Goal: Find specific page/section: Find specific page/section

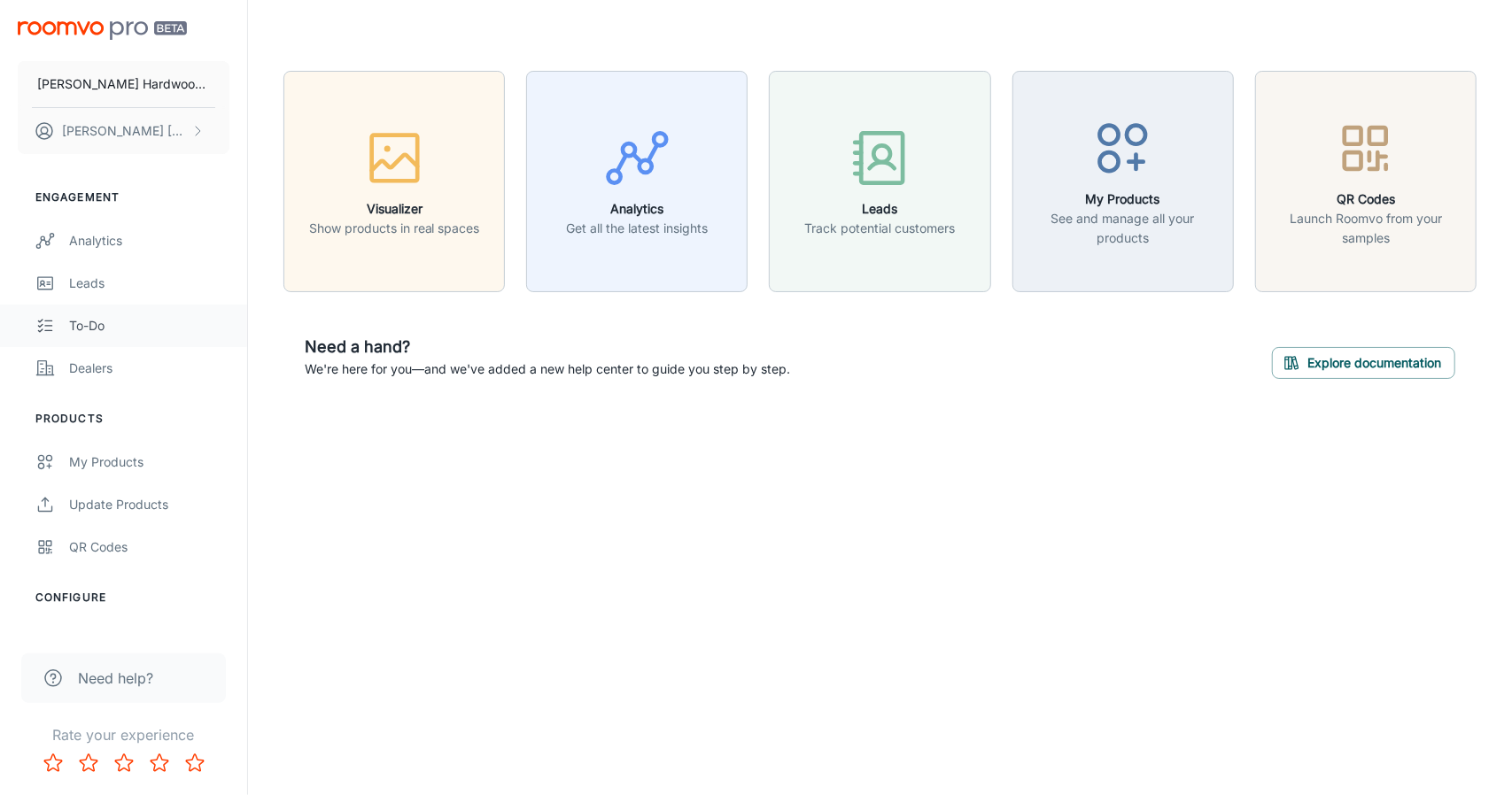
click at [116, 313] on link "To-do" at bounding box center [124, 325] width 247 height 43
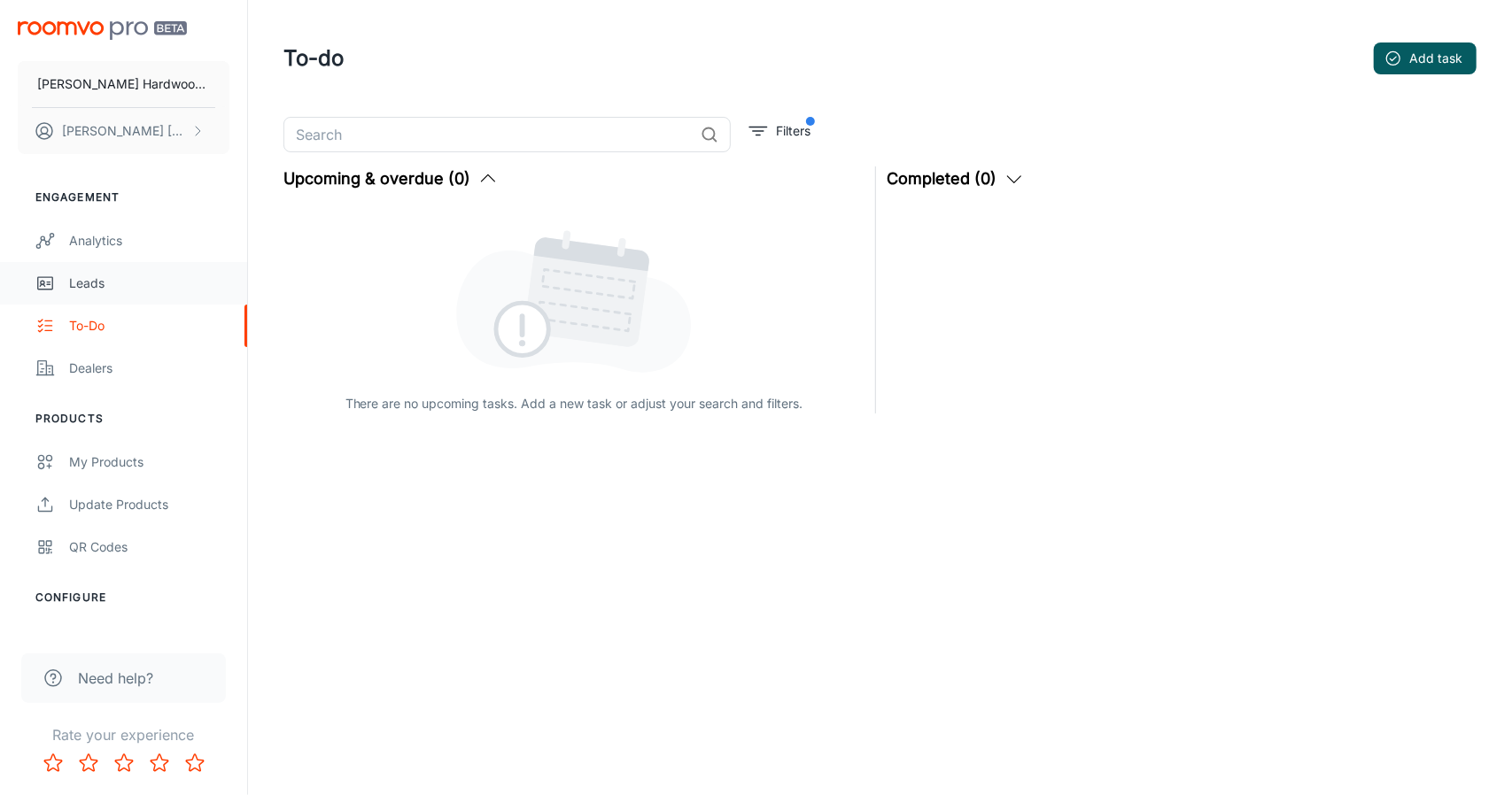
click at [113, 288] on div "Leads" at bounding box center [149, 283] width 161 height 20
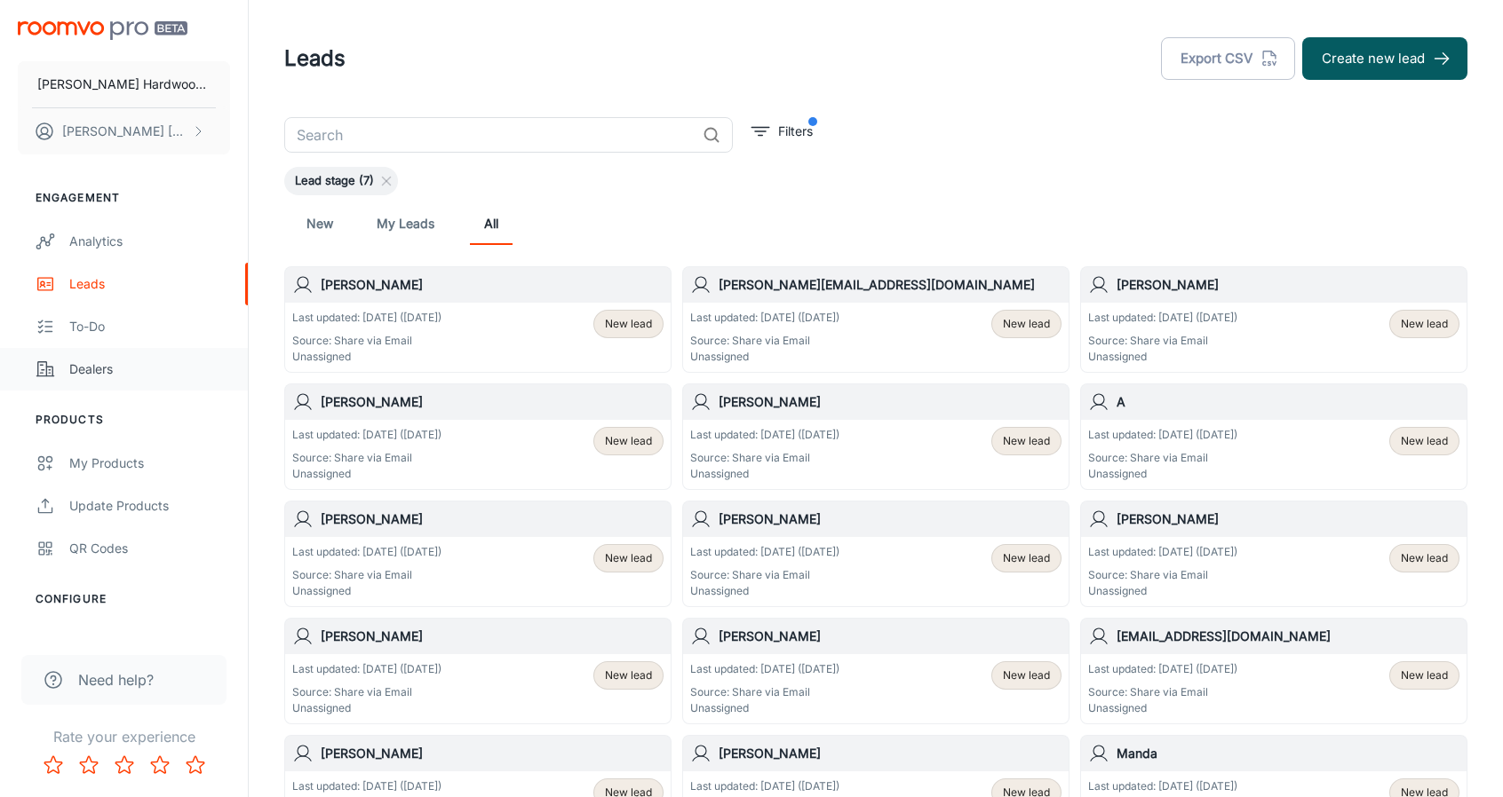
click at [88, 375] on div "Dealers" at bounding box center [149, 370] width 161 height 20
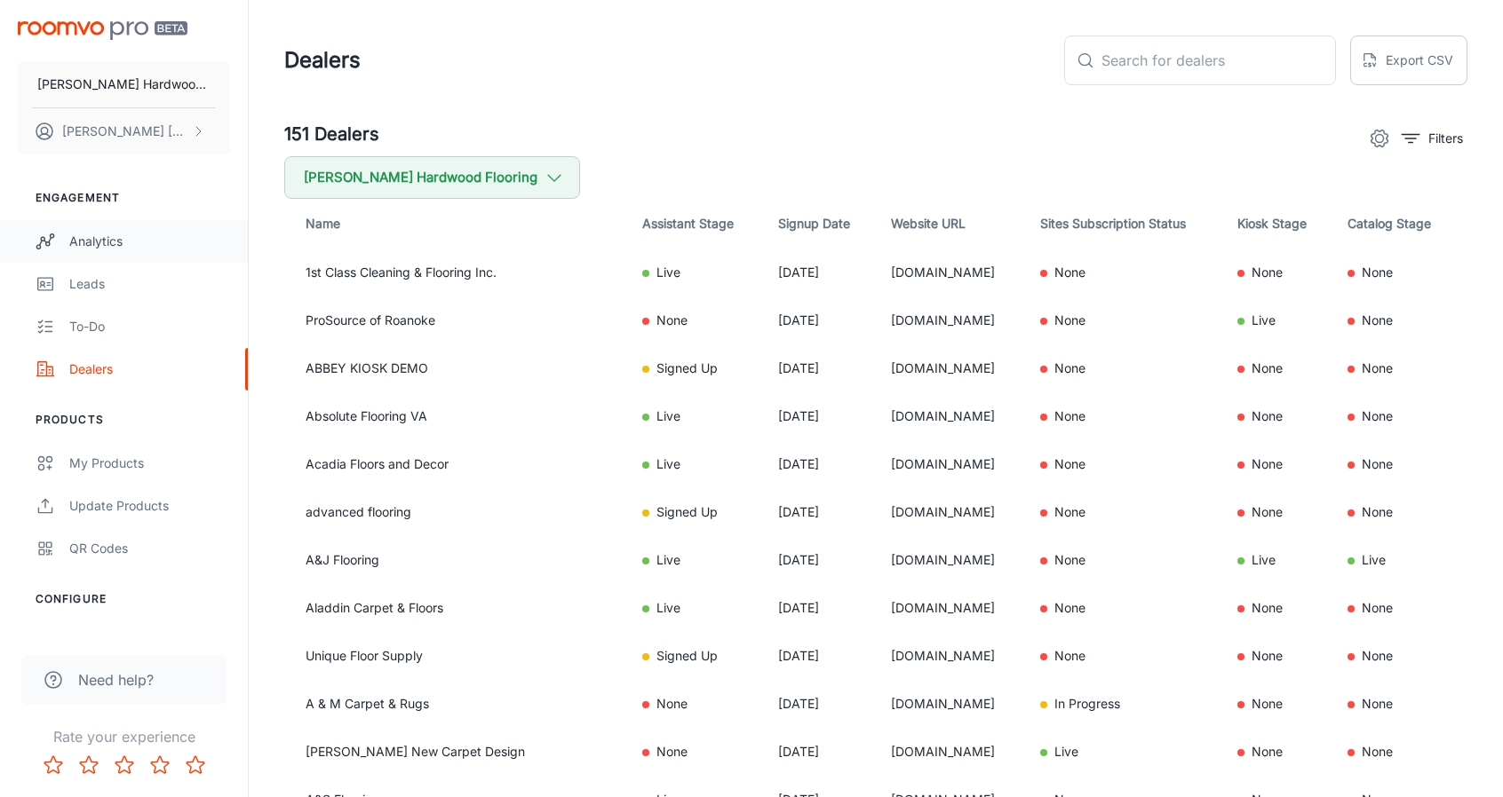
click at [109, 246] on div "Analytics" at bounding box center [149, 242] width 161 height 20
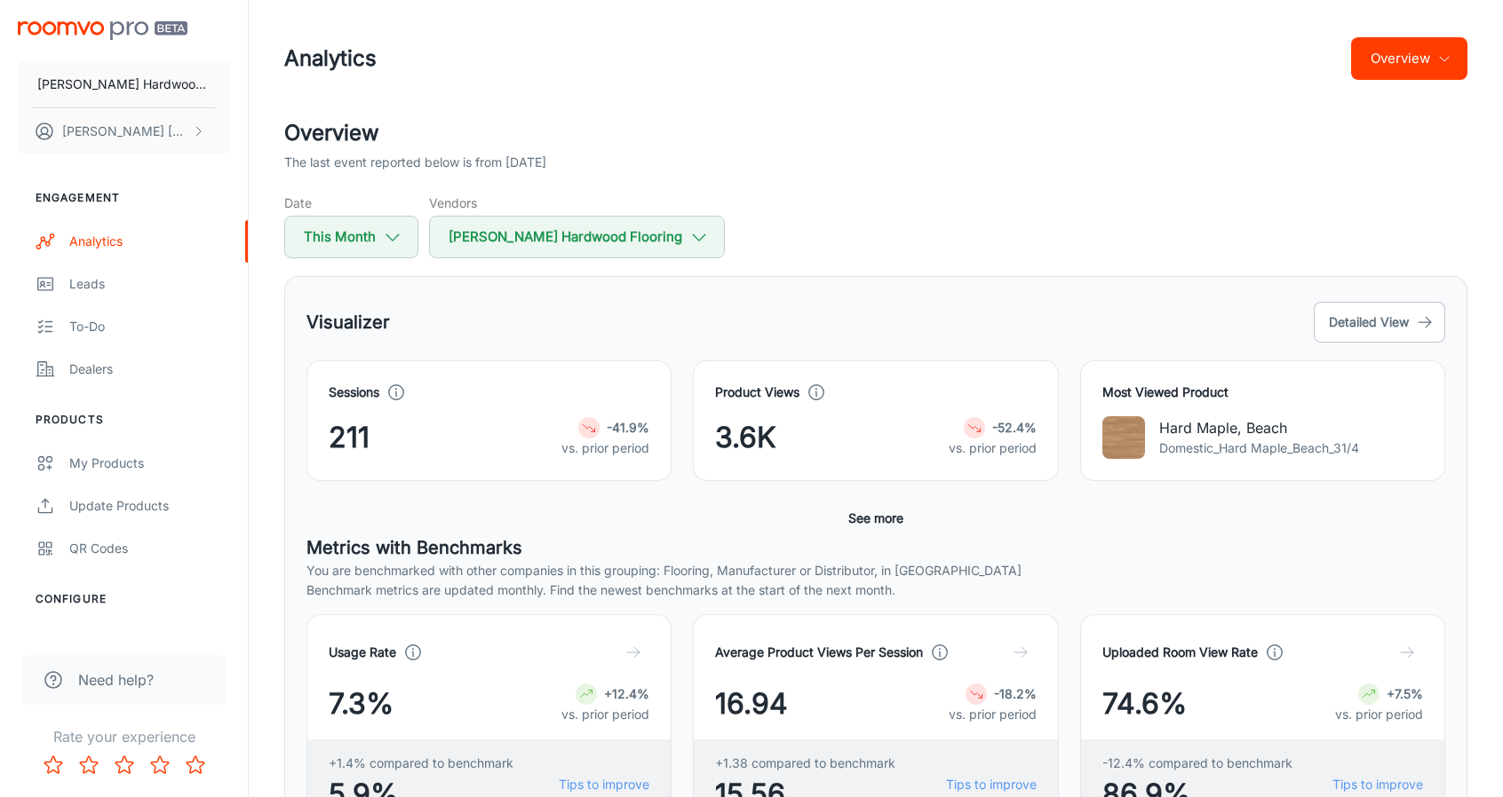
click at [1096, 555] on h5 "Metrics with Benchmarks" at bounding box center [875, 548] width 1138 height 27
click at [87, 285] on div "Leads" at bounding box center [149, 284] width 161 height 20
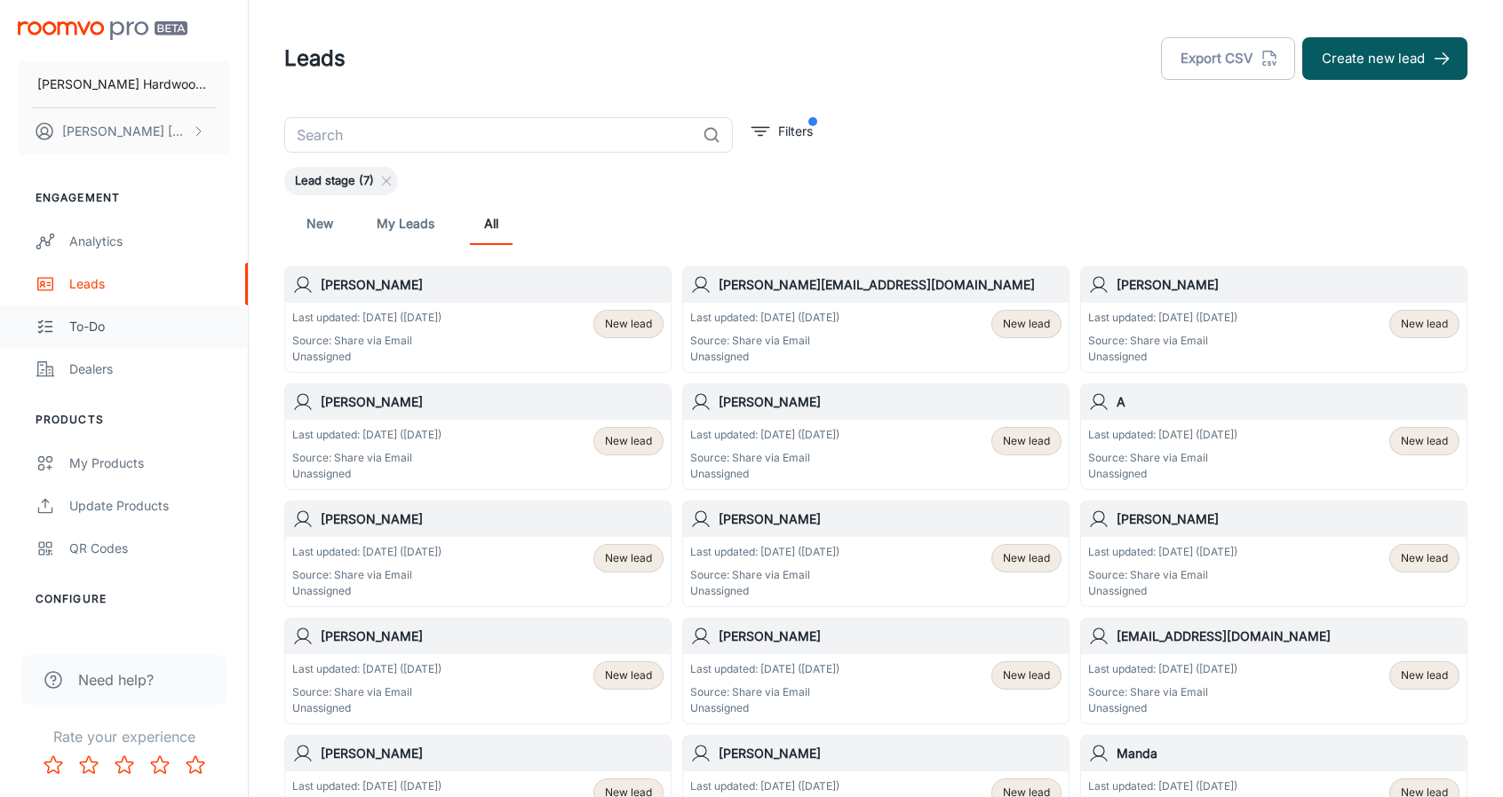
click at [82, 322] on div "To-do" at bounding box center [149, 327] width 161 height 20
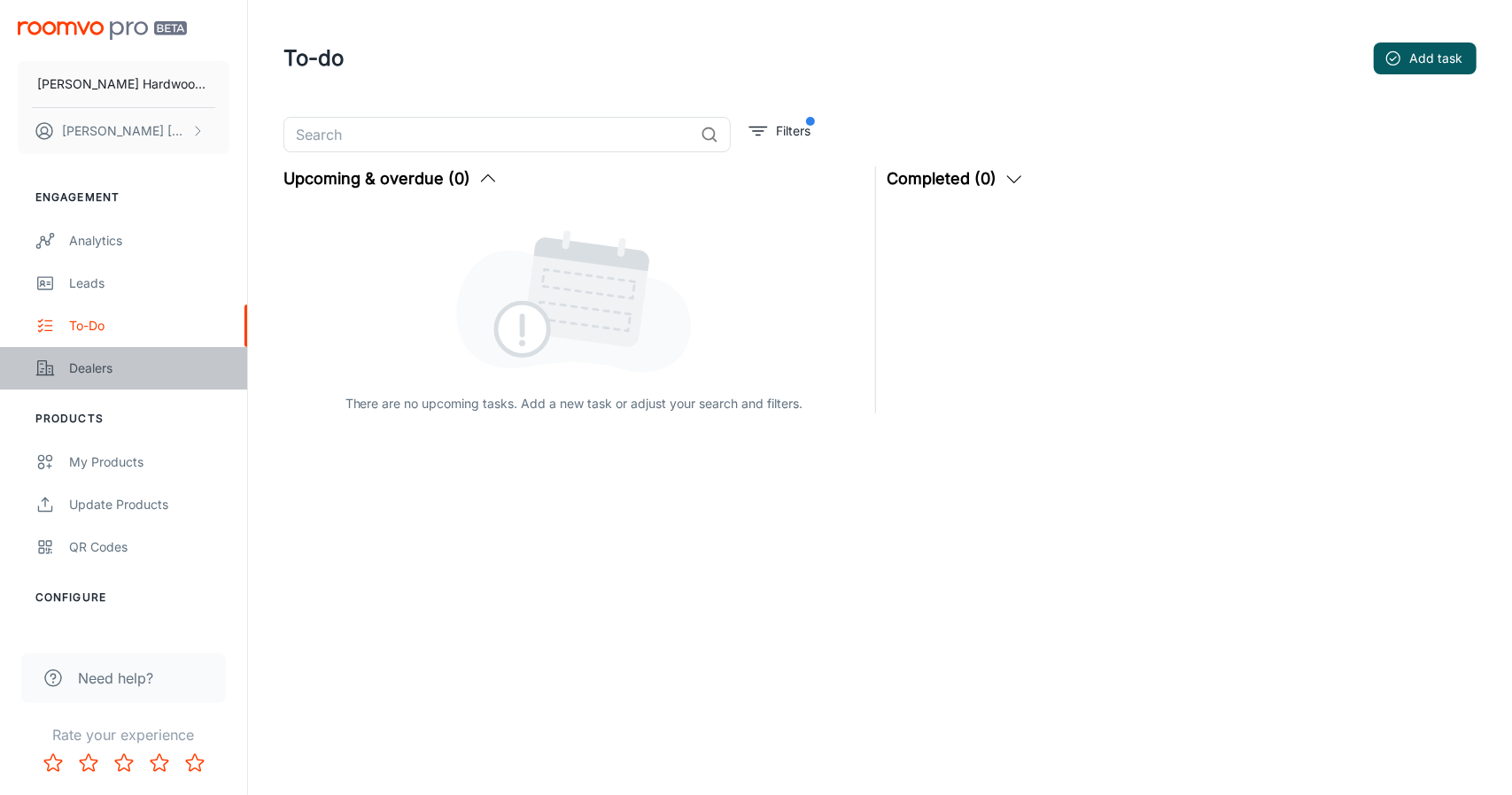
click at [76, 380] on link "Dealers" at bounding box center [124, 368] width 247 height 43
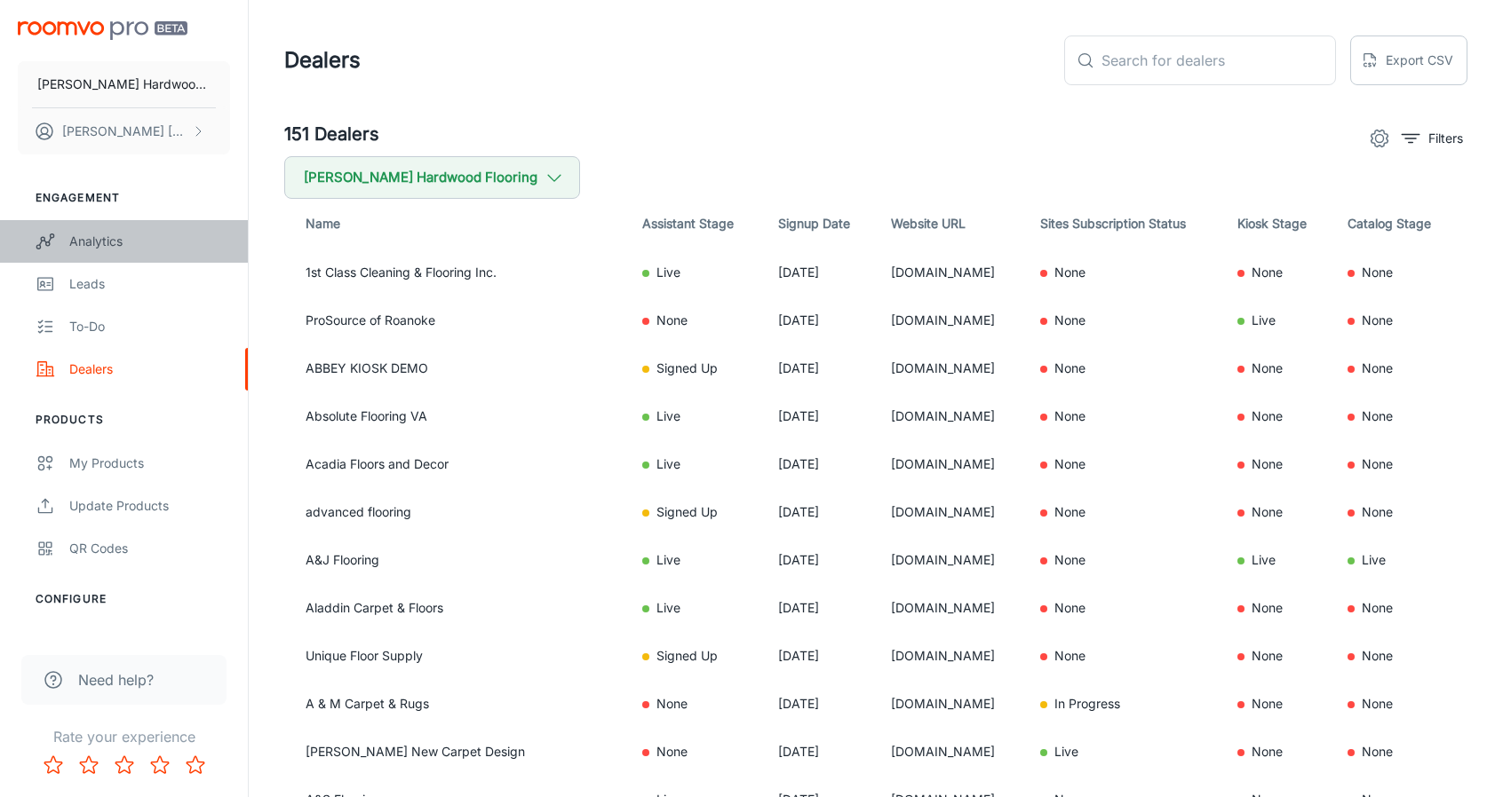
click at [99, 248] on div "Analytics" at bounding box center [149, 242] width 161 height 20
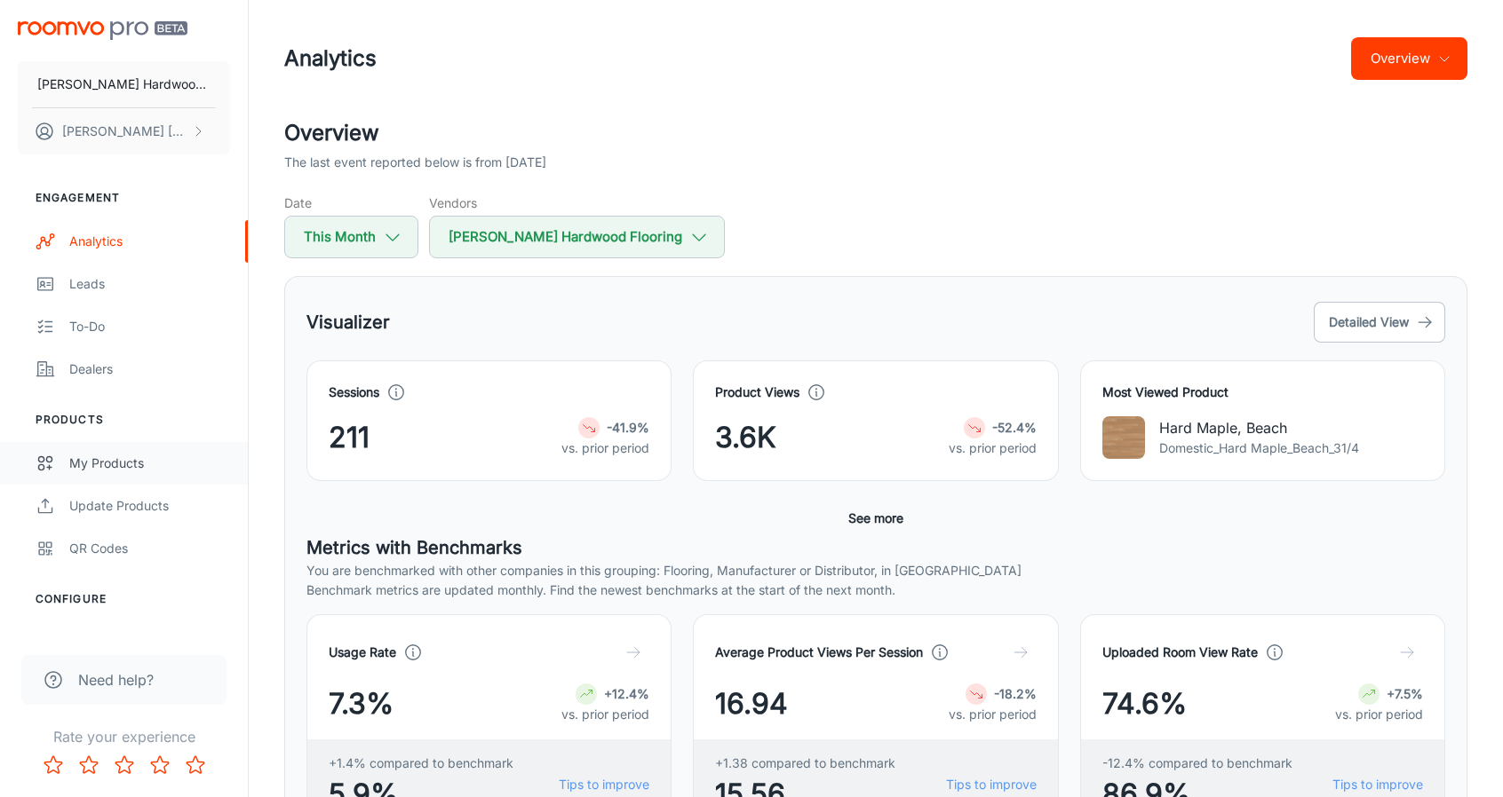
click at [121, 459] on div "My Products" at bounding box center [149, 464] width 161 height 20
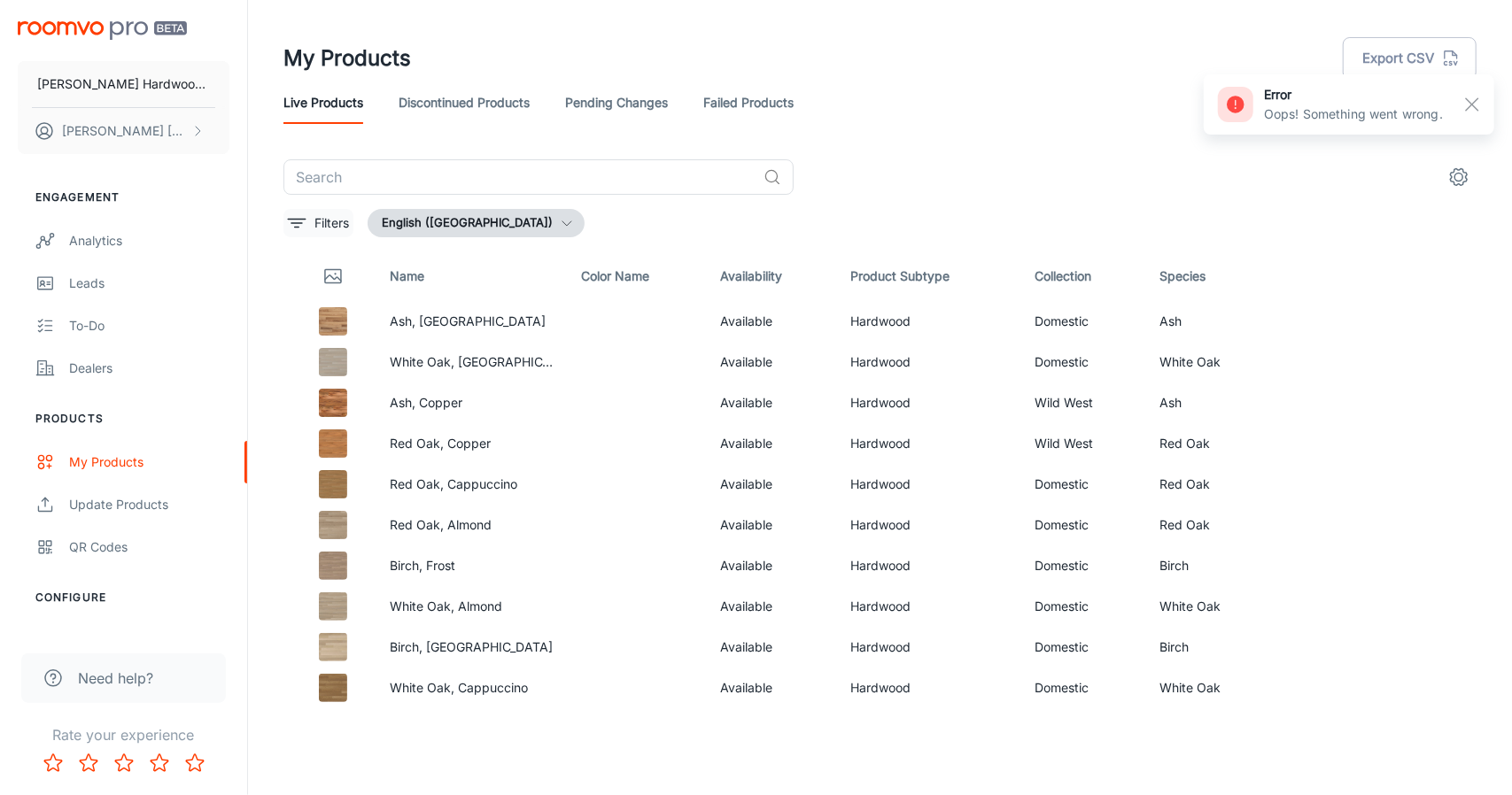
click at [322, 215] on p "Filters" at bounding box center [331, 223] width 35 height 20
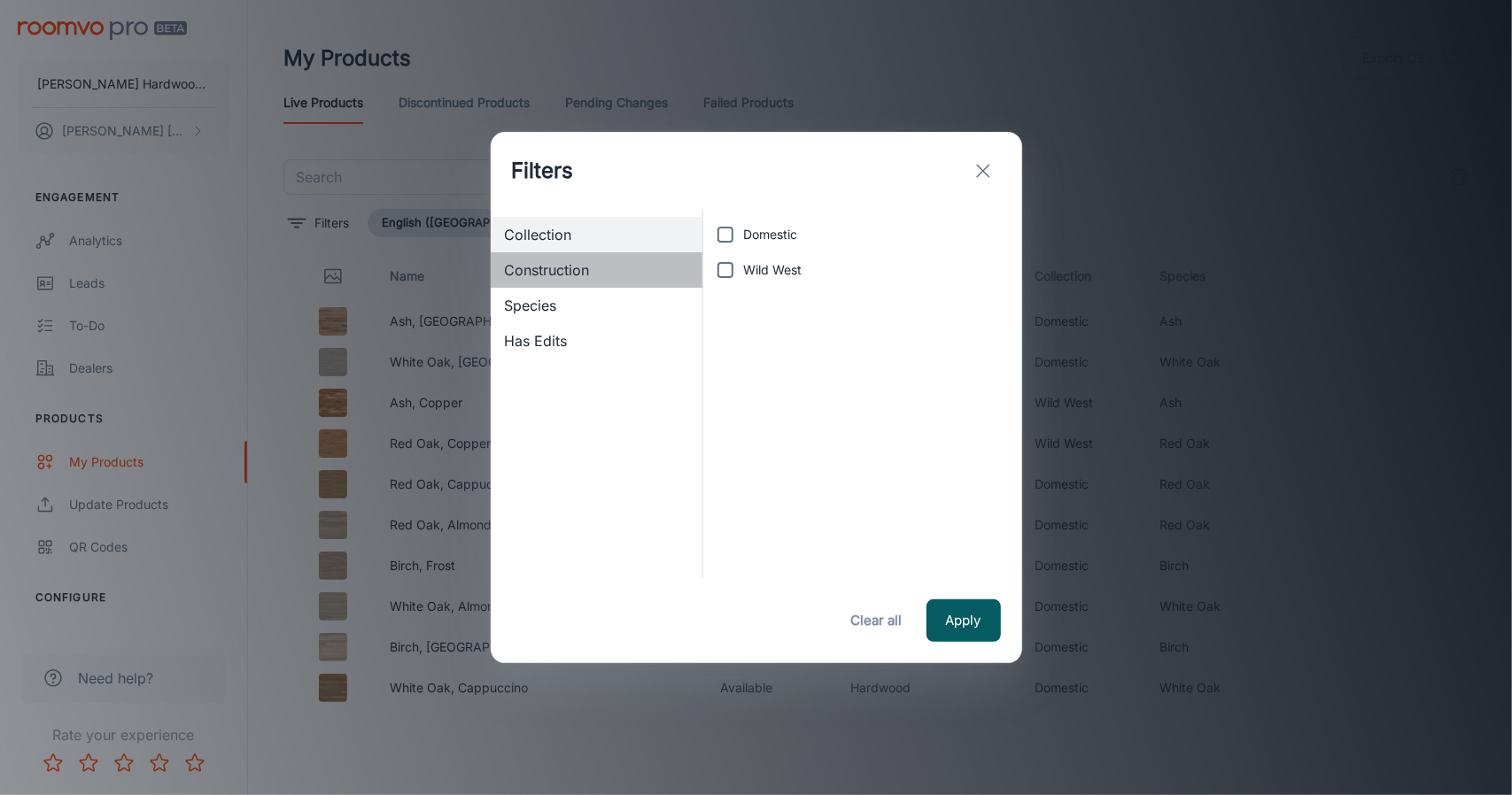
click at [603, 267] on span "Construction" at bounding box center [596, 269] width 185 height 21
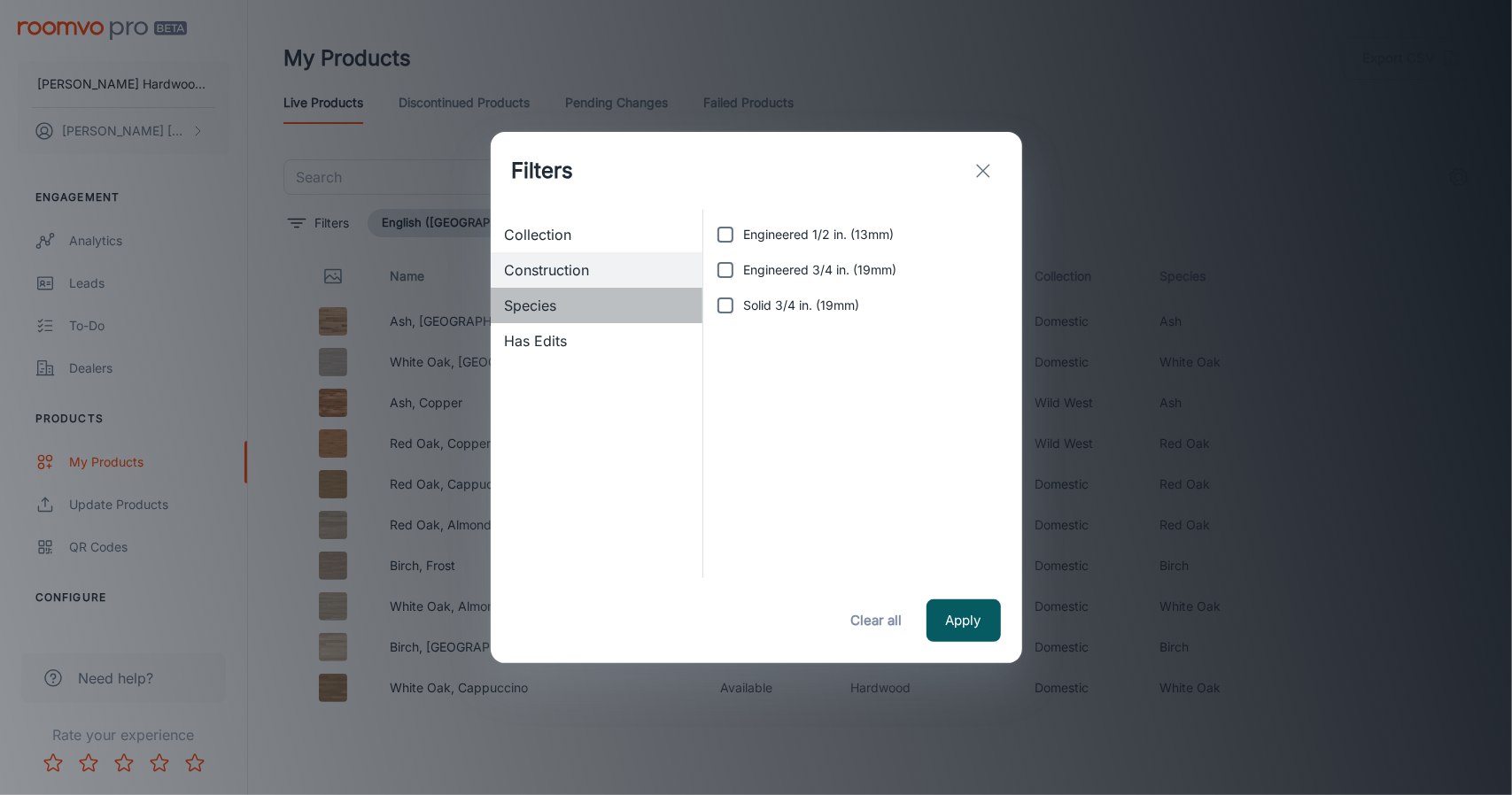
click at [566, 312] on span "Species" at bounding box center [596, 305] width 185 height 21
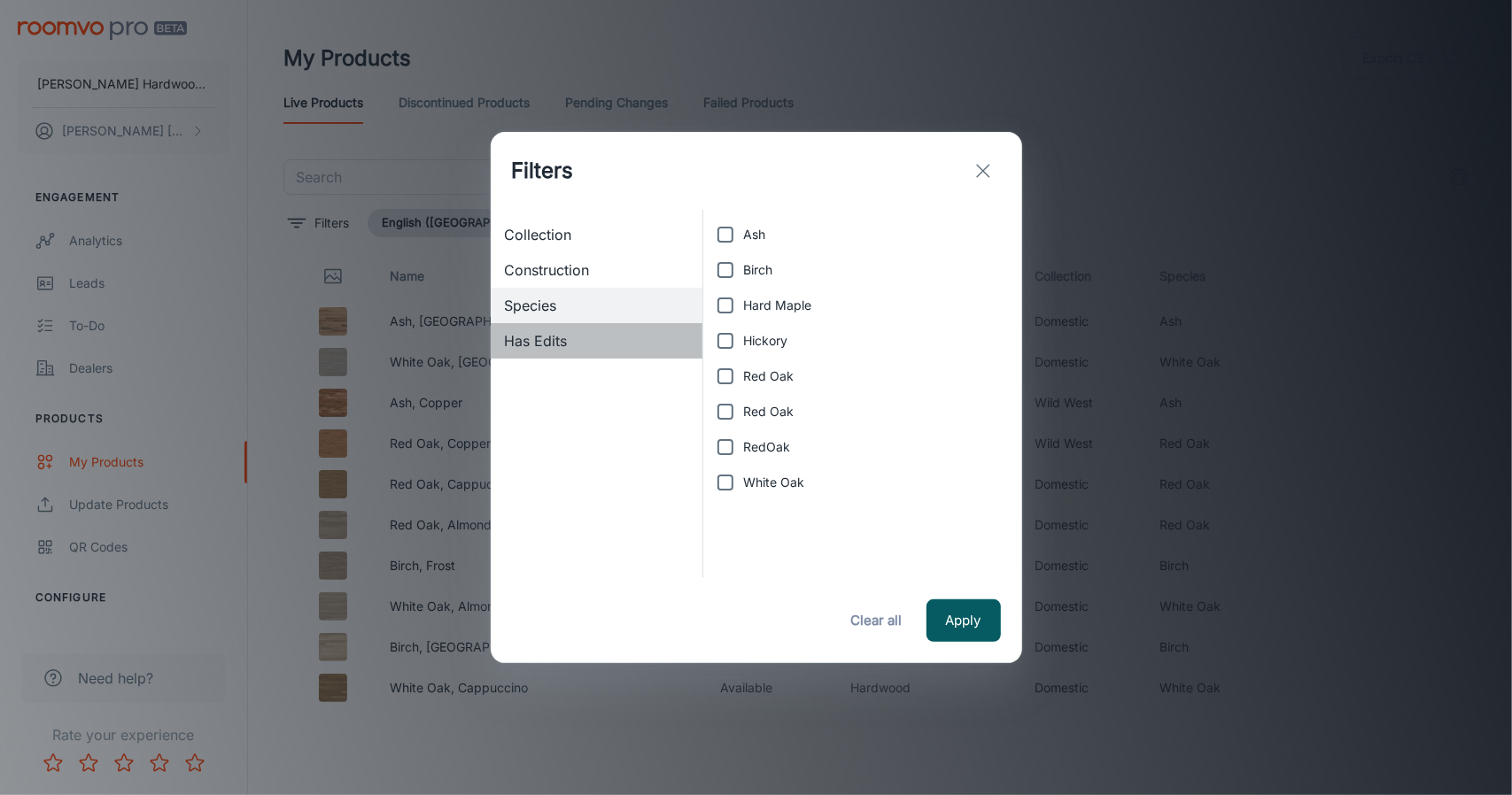
click at [544, 341] on span "Has Edits" at bounding box center [596, 340] width 185 height 21
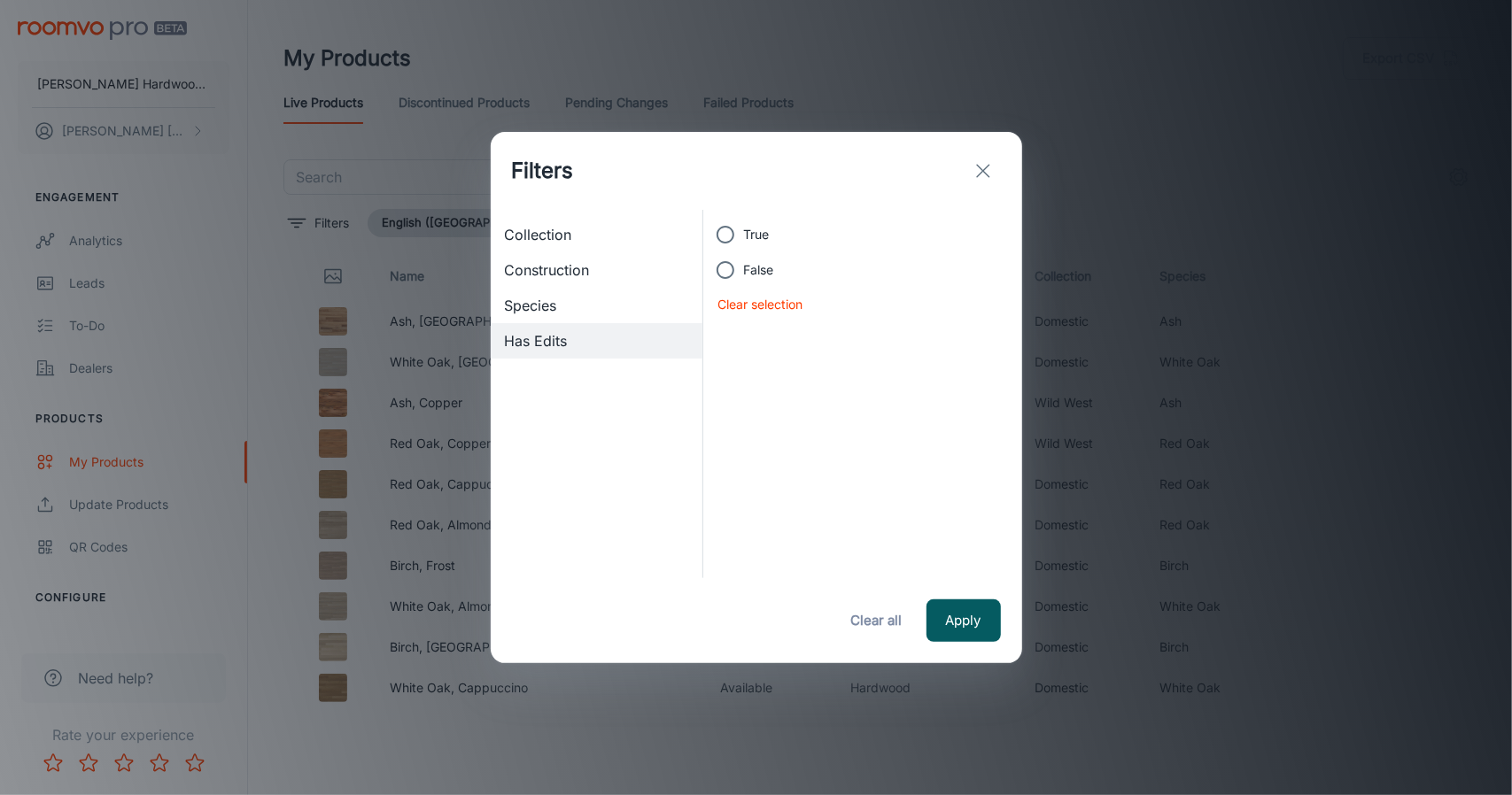
click at [545, 304] on span "Species" at bounding box center [596, 305] width 185 height 21
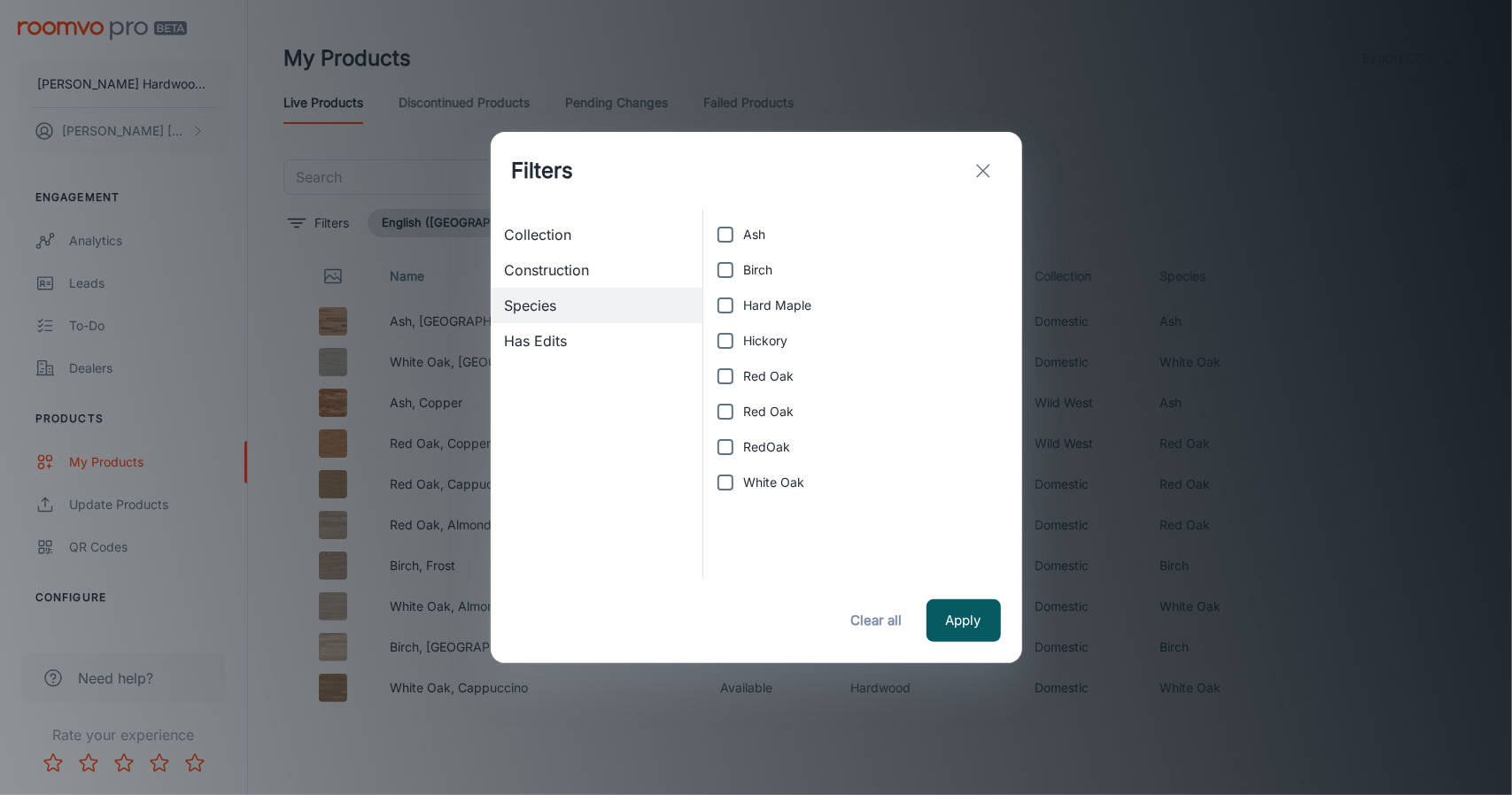
click at [725, 479] on input "White Oak" at bounding box center [726, 483] width 36 height 36
checkbox input "true"
click at [955, 623] on button "Apply" at bounding box center [963, 620] width 75 height 43
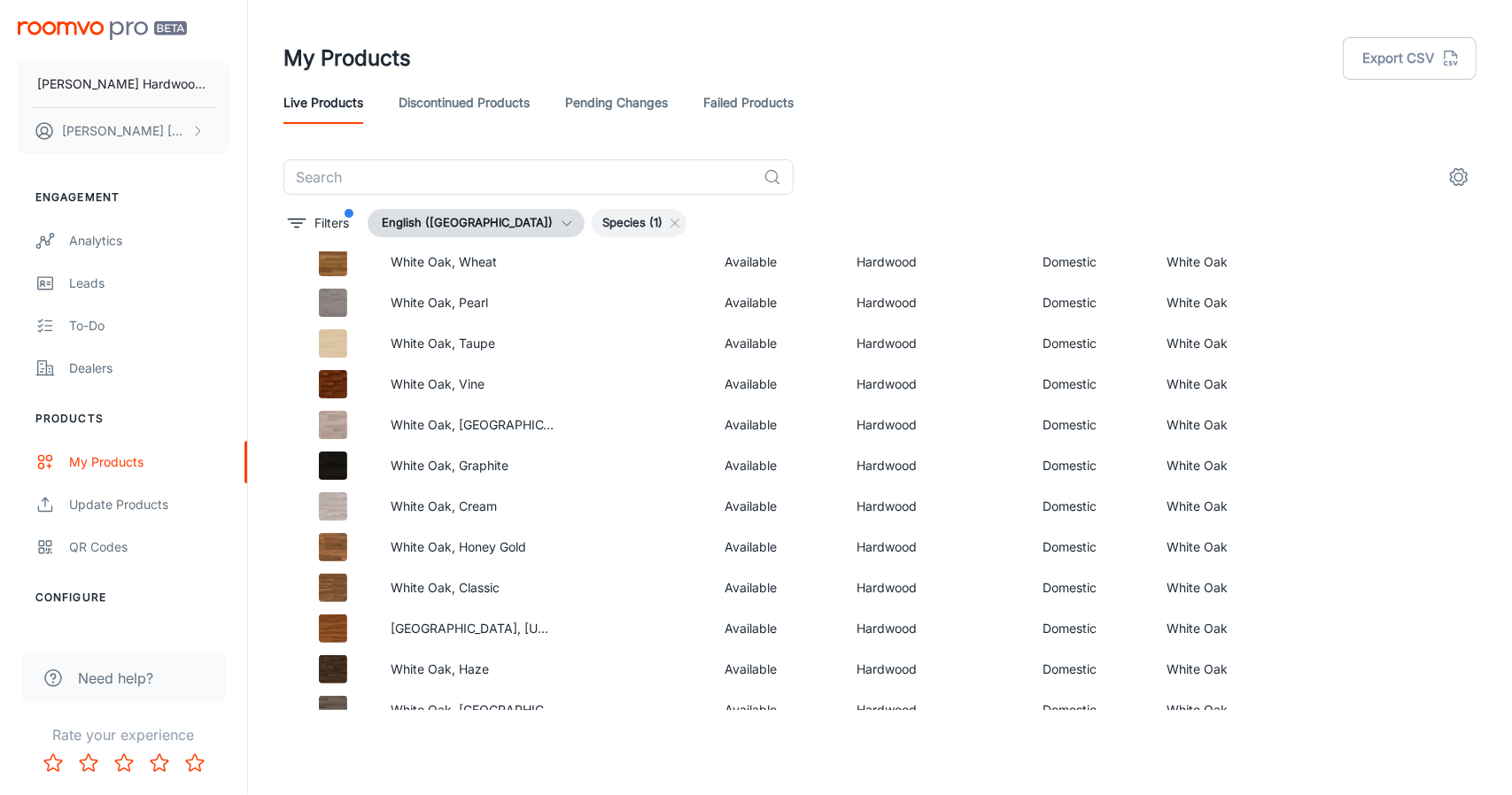
scroll to position [4328, 0]
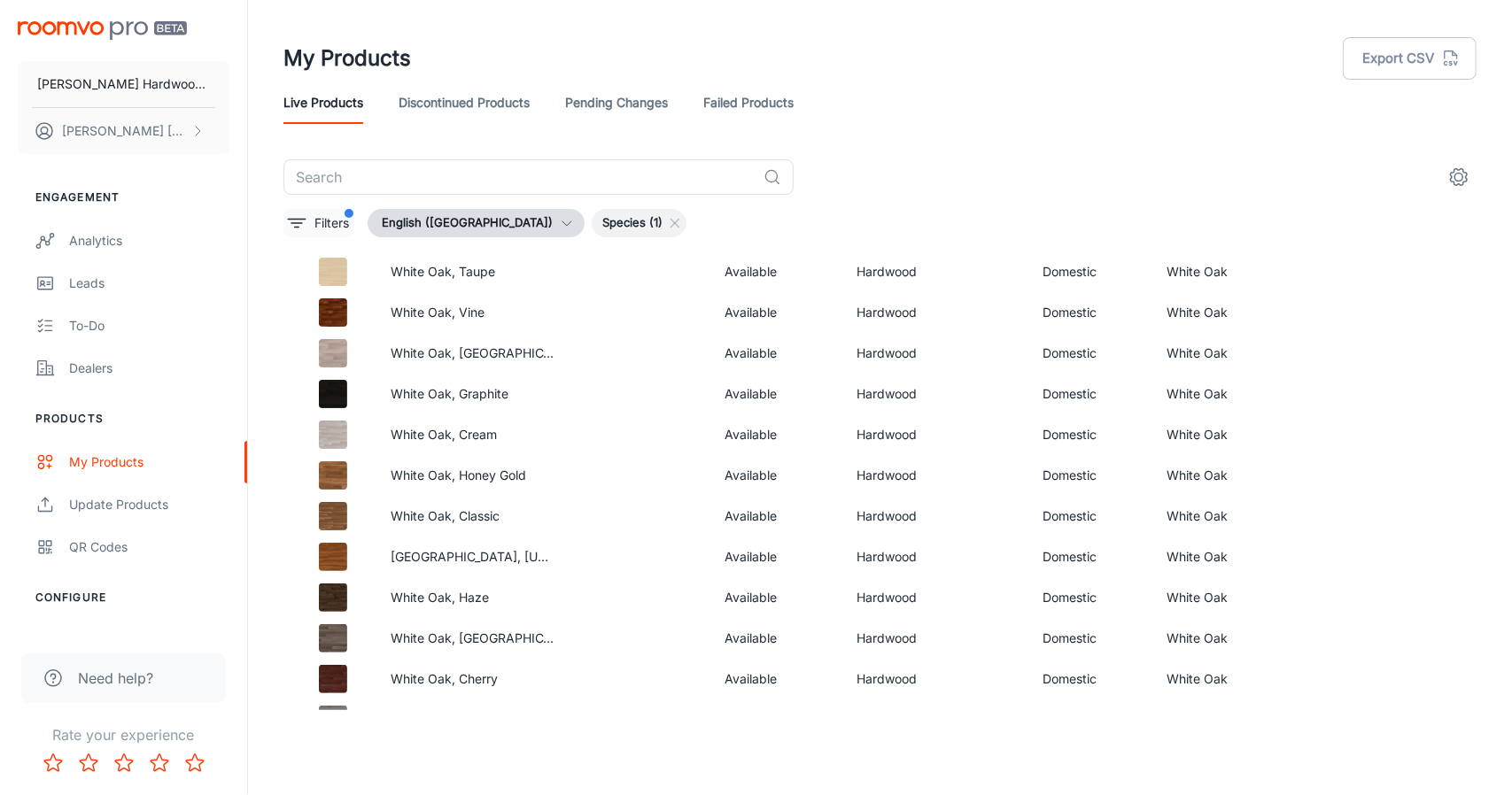
click at [346, 229] on p "Filters" at bounding box center [331, 223] width 35 height 20
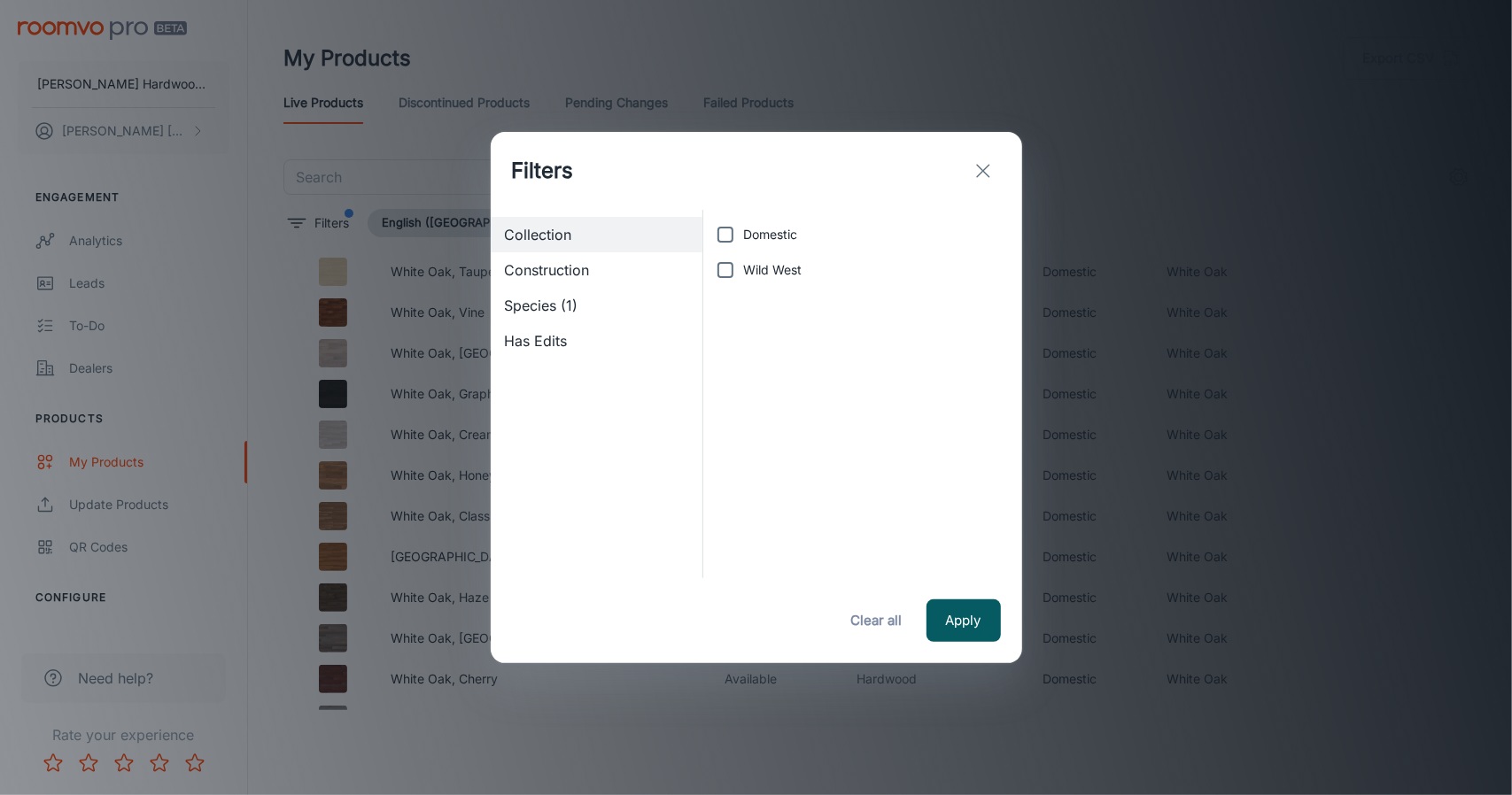
click at [637, 352] on div "Has Edits" at bounding box center [596, 341] width 212 height 36
click at [988, 171] on icon "exit" at bounding box center [982, 171] width 21 height 21
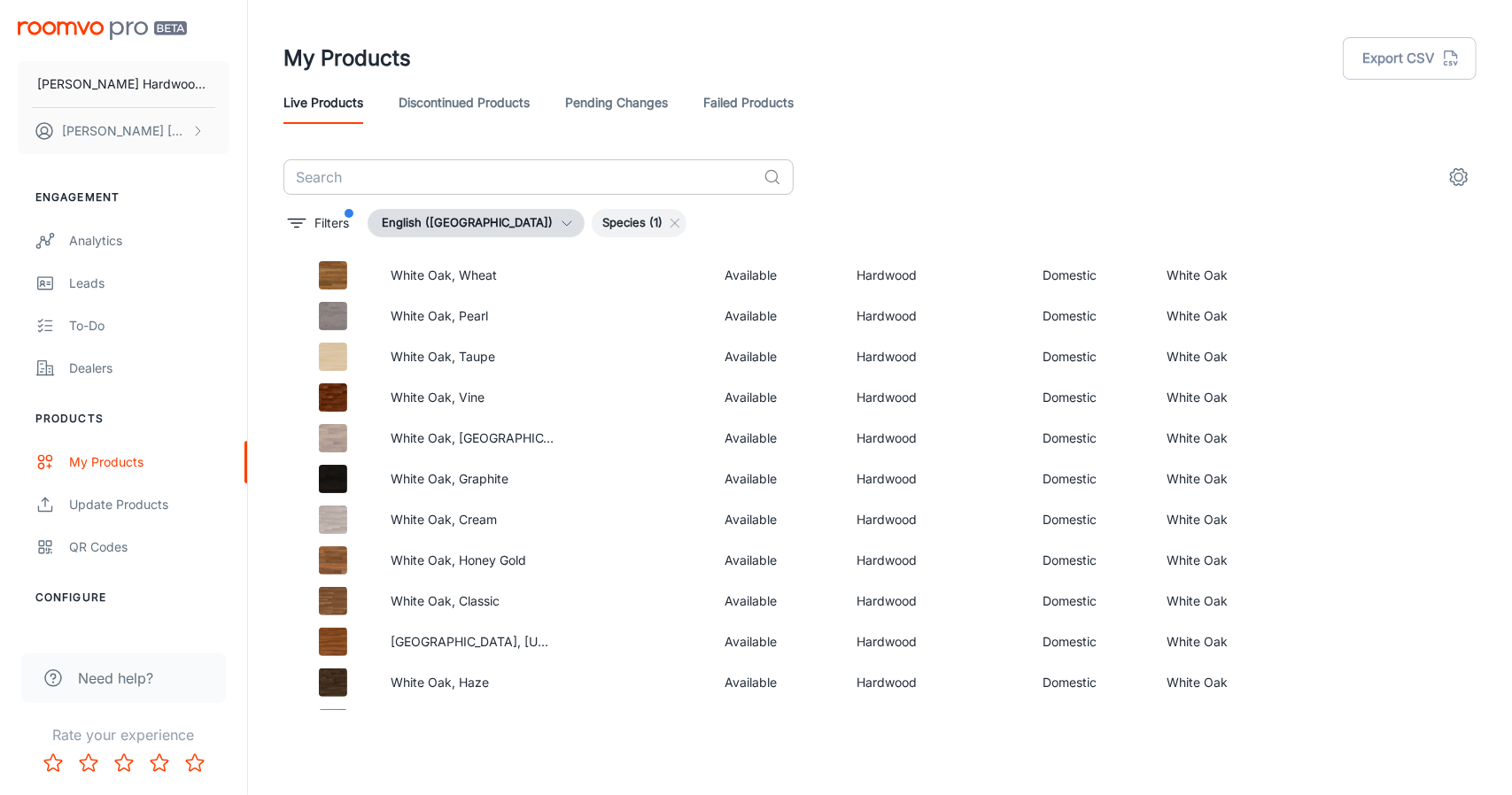
scroll to position [4239, 0]
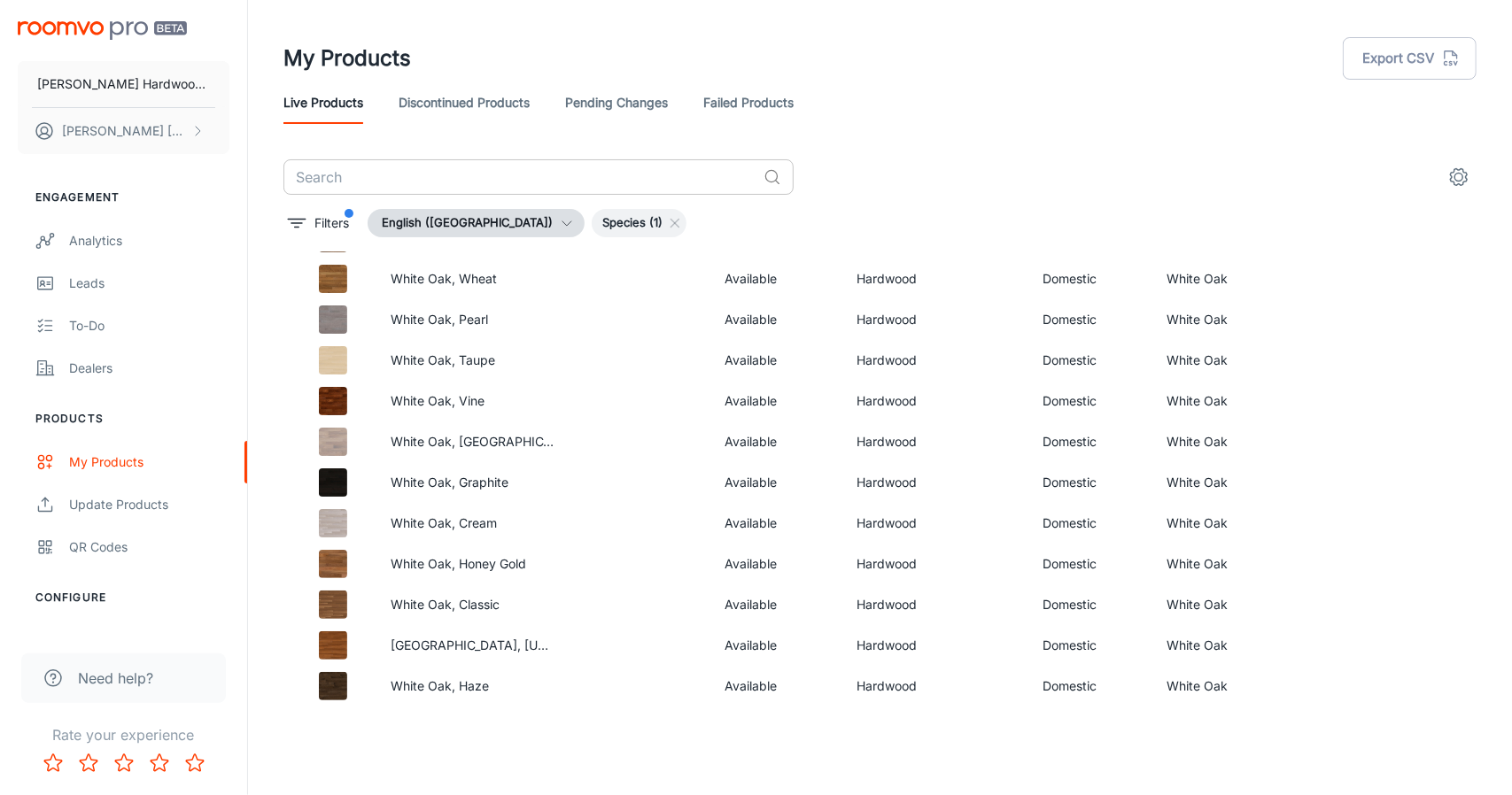
click at [516, 174] on input "text" at bounding box center [520, 178] width 473 height 36
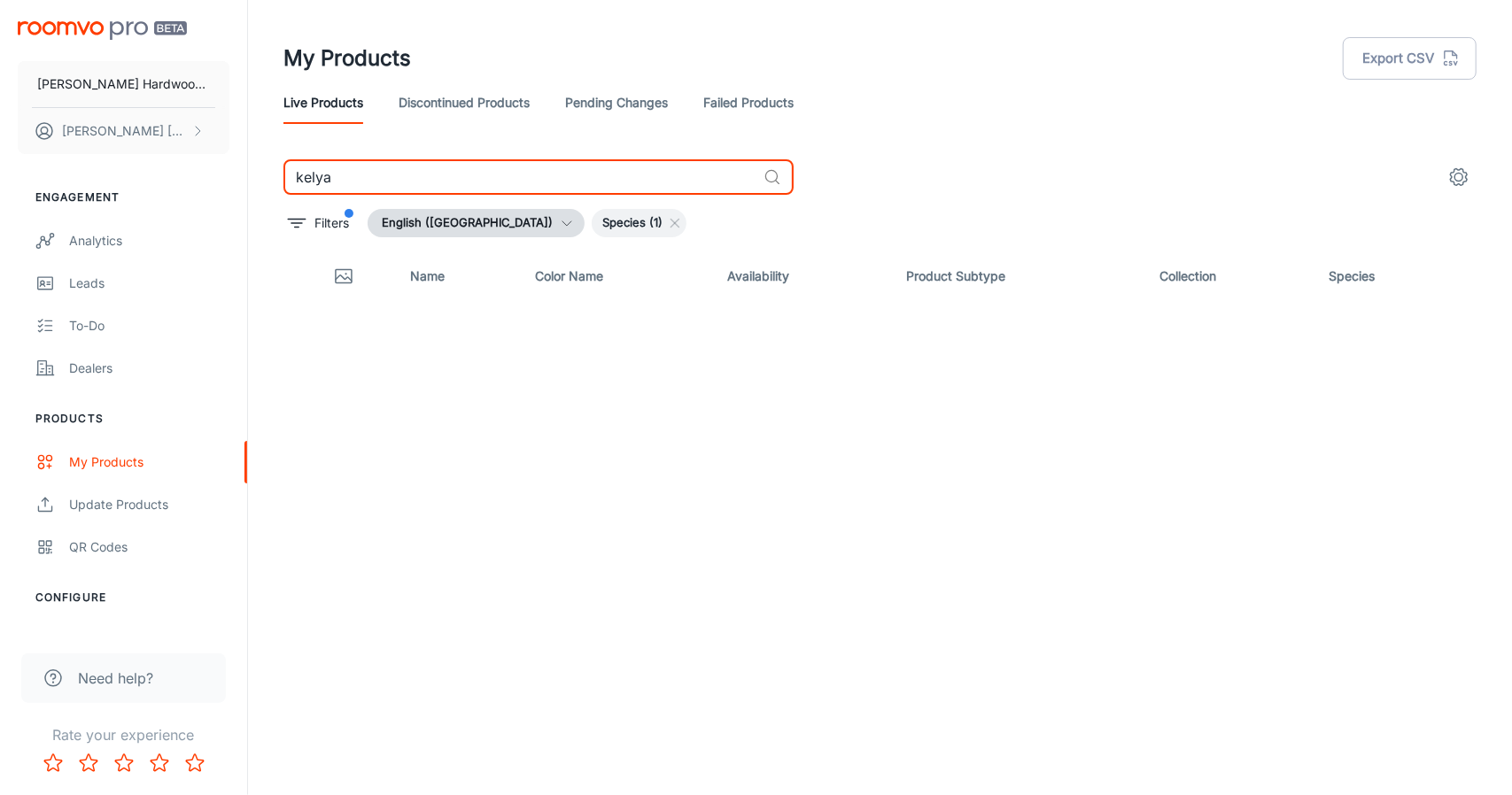
type input "kelya"
click at [668, 225] on icon at bounding box center [675, 223] width 14 height 14
